Goal: Task Accomplishment & Management: Complete application form

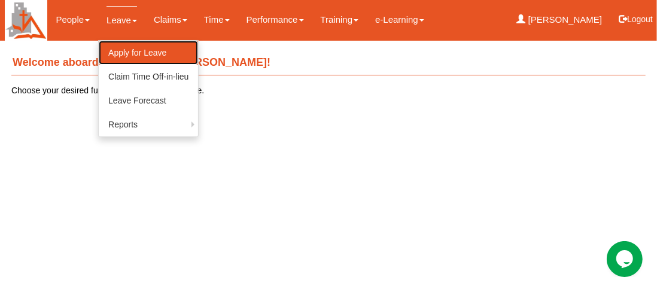
click at [142, 50] on link "Apply for Leave" at bounding box center [148, 53] width 99 height 24
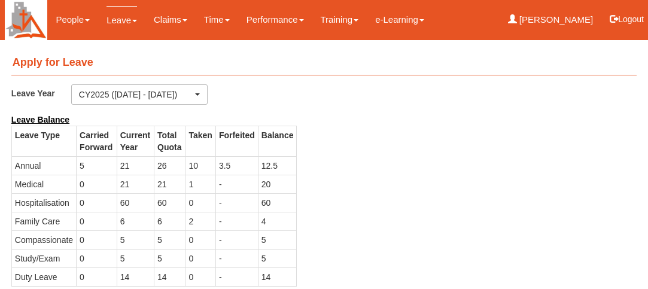
select select "50"
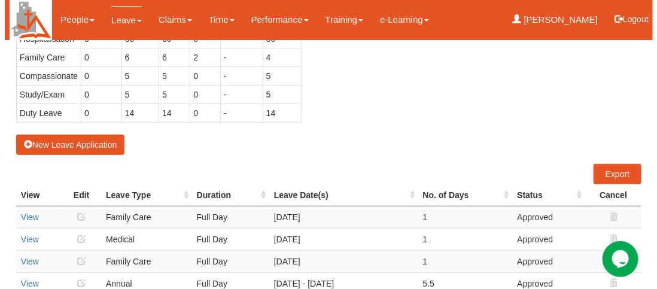
scroll to position [180, 0]
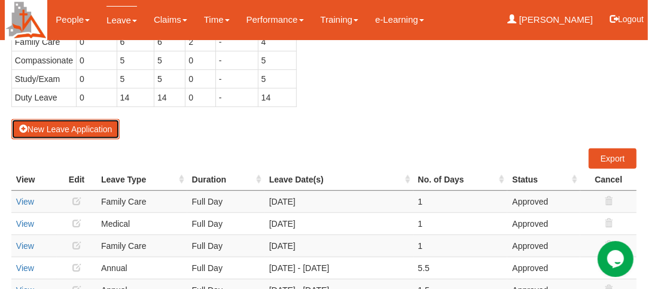
click at [54, 125] on button "New Leave Application" at bounding box center [65, 129] width 109 height 20
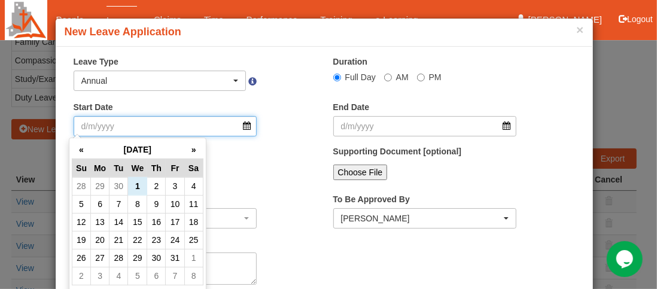
click at [242, 129] on input "Start Date" at bounding box center [166, 126] width 184 height 20
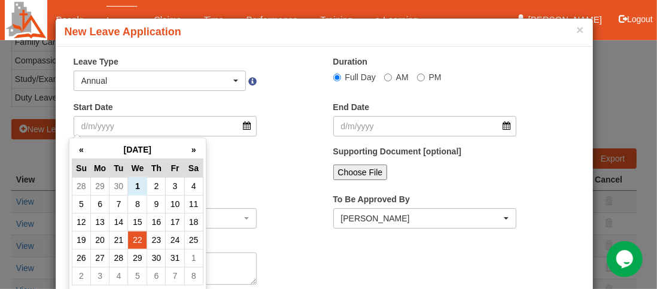
click at [143, 243] on td "22" at bounding box center [137, 240] width 19 height 18
type input "[DATE]"
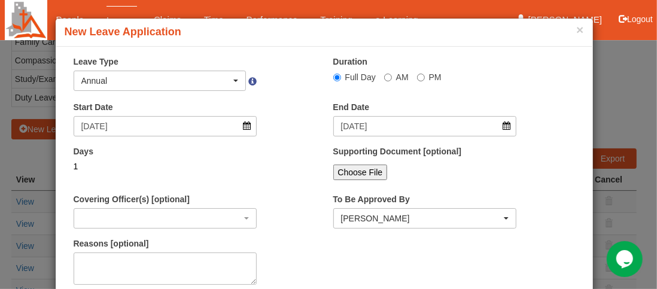
select select
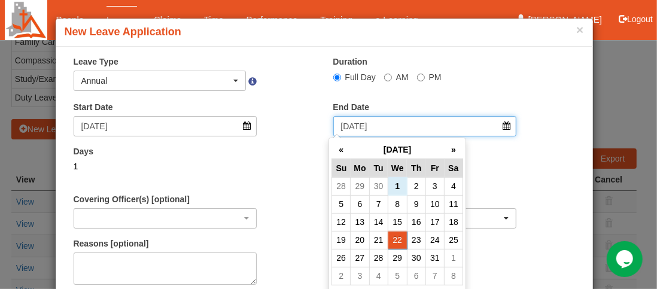
click at [501, 128] on input "[DATE]" at bounding box center [425, 126] width 184 height 20
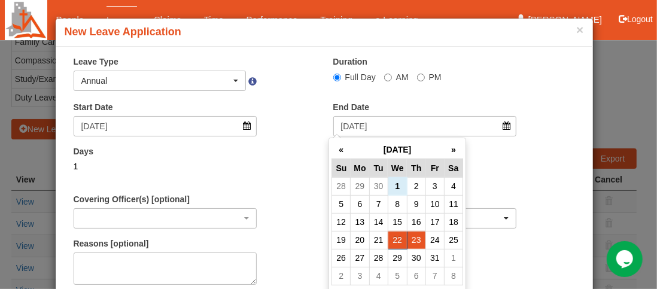
click at [419, 243] on td "23" at bounding box center [416, 240] width 19 height 18
type input "[DATE]"
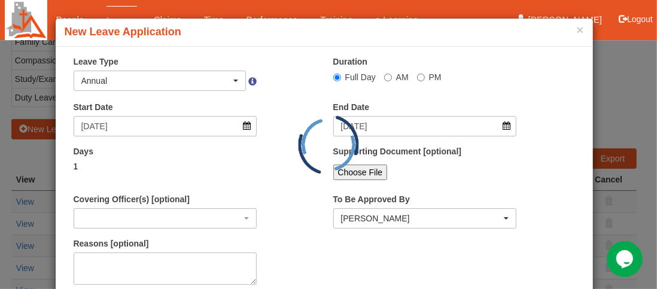
select select
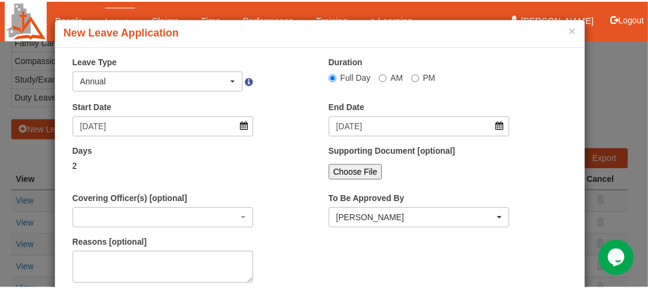
scroll to position [59, 0]
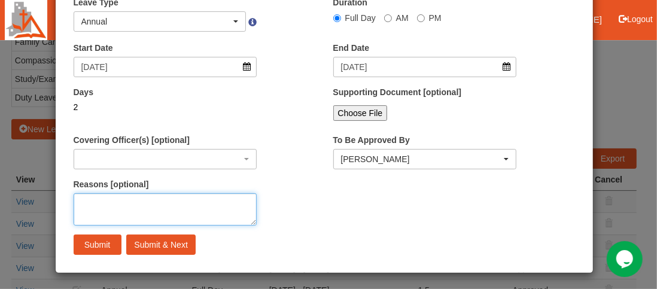
click at [109, 206] on textarea "Reasons [optional]" at bounding box center [166, 209] width 184 height 32
type textarea "AL"
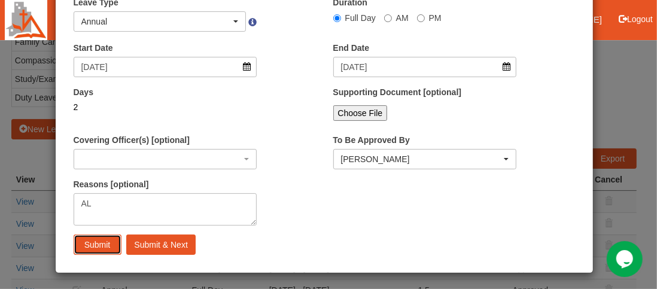
click at [83, 243] on input "Submit" at bounding box center [98, 245] width 48 height 20
select select
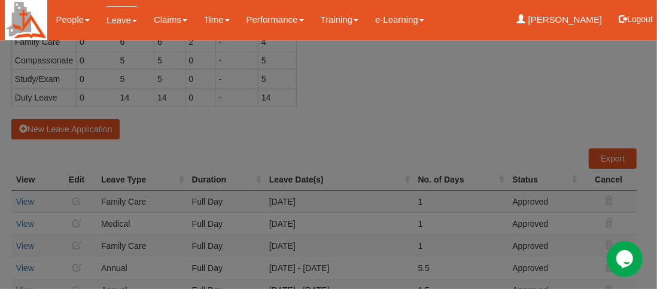
select select "50"
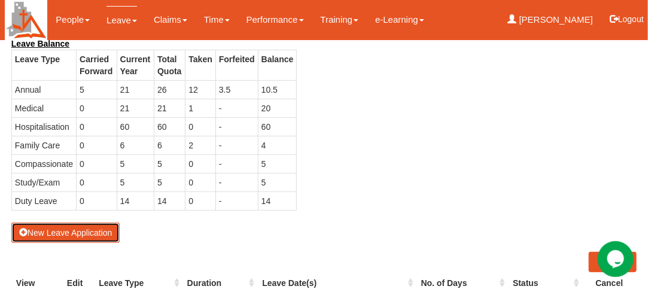
scroll to position [60, 0]
